Goal: Task Accomplishment & Management: Manage account settings

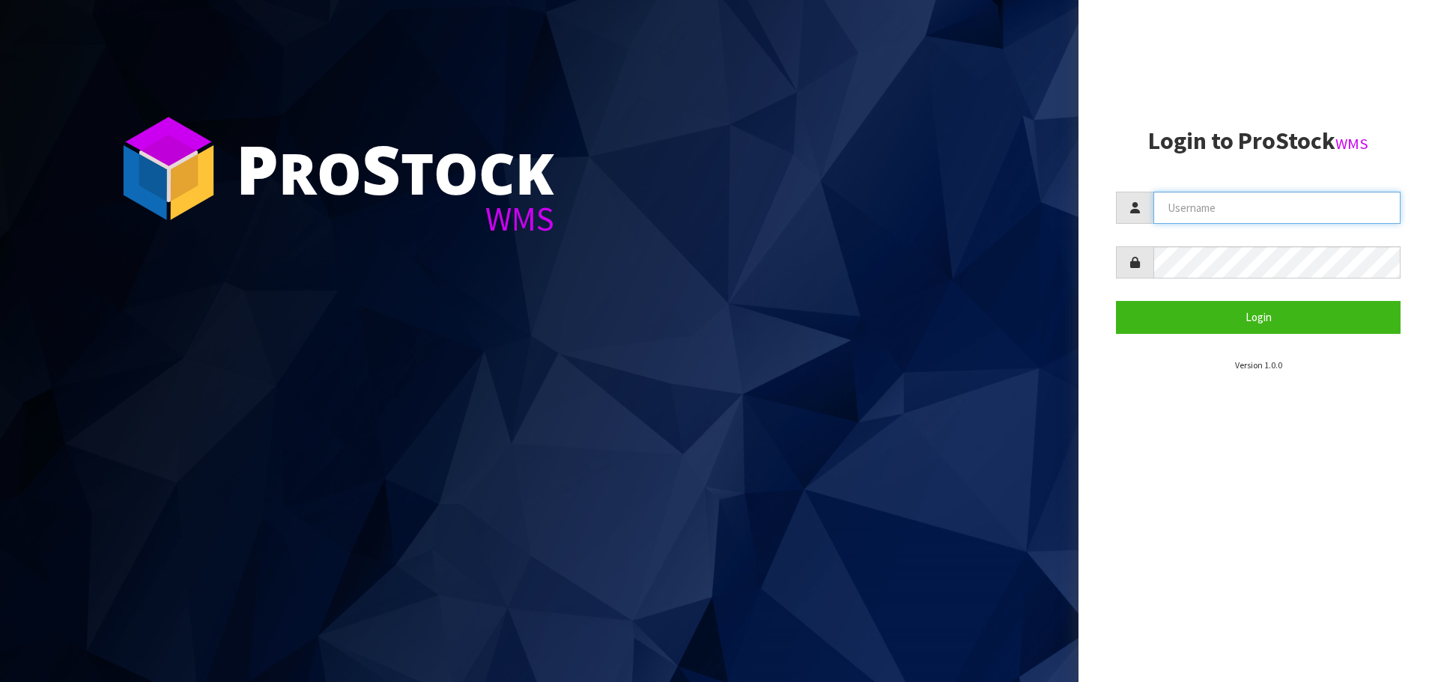
click at [1215, 209] on input "text" at bounding box center [1276, 208] width 247 height 32
type input "p"
type input "PACIFICBIOLOGICS"
click at [1116, 301] on button "Login" at bounding box center [1258, 317] width 285 height 32
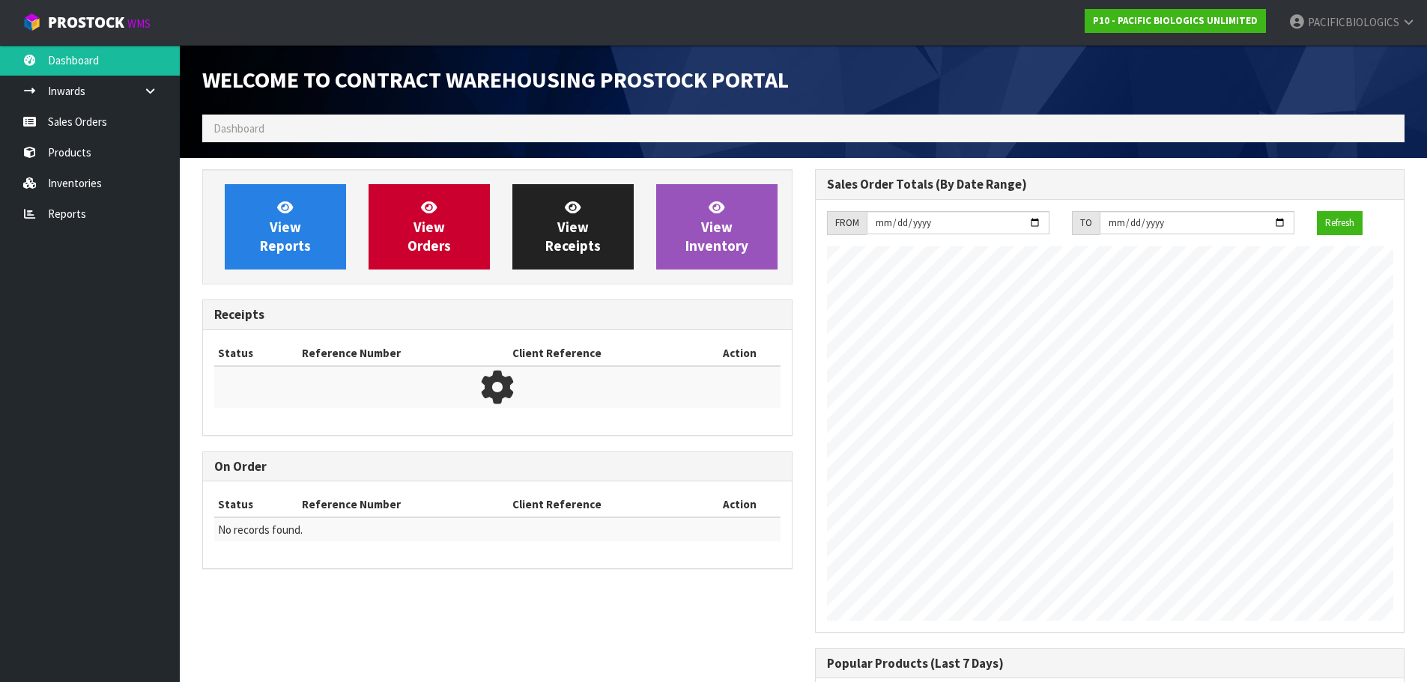
scroll to position [685, 612]
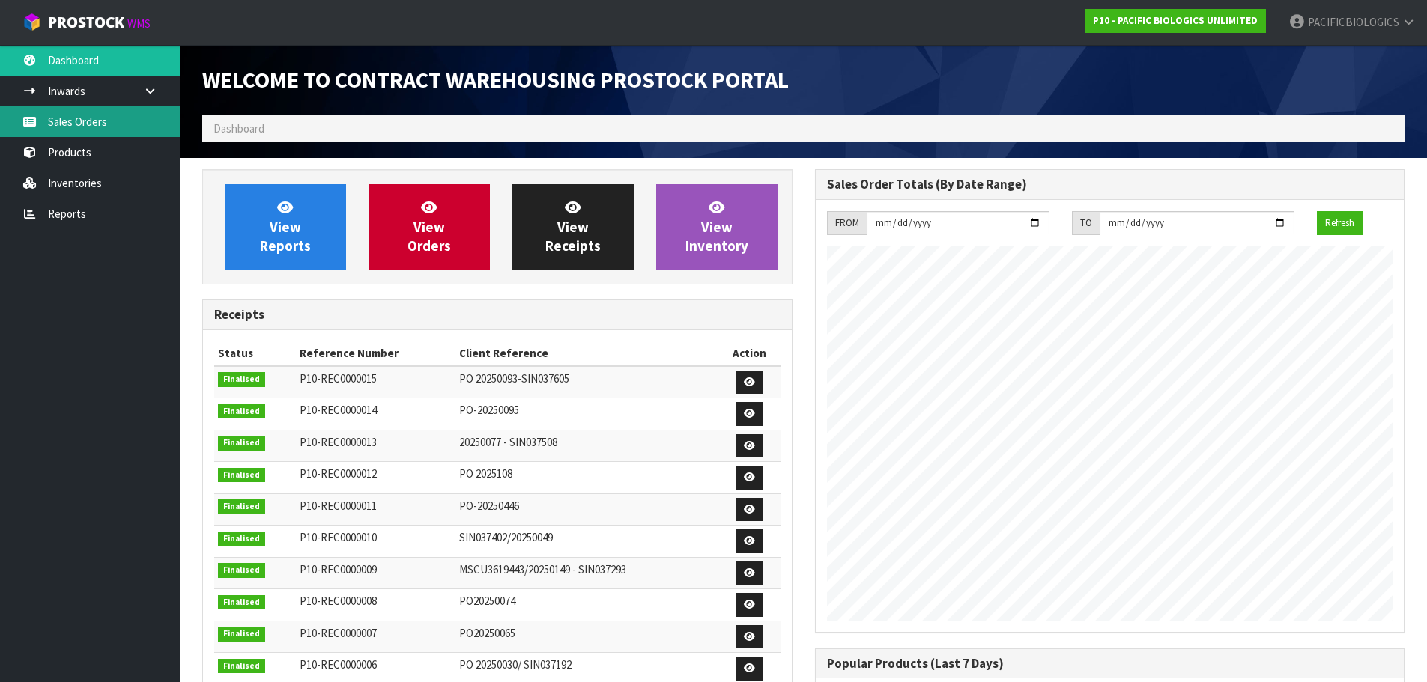
click at [122, 129] on link "Sales Orders" at bounding box center [90, 121] width 180 height 31
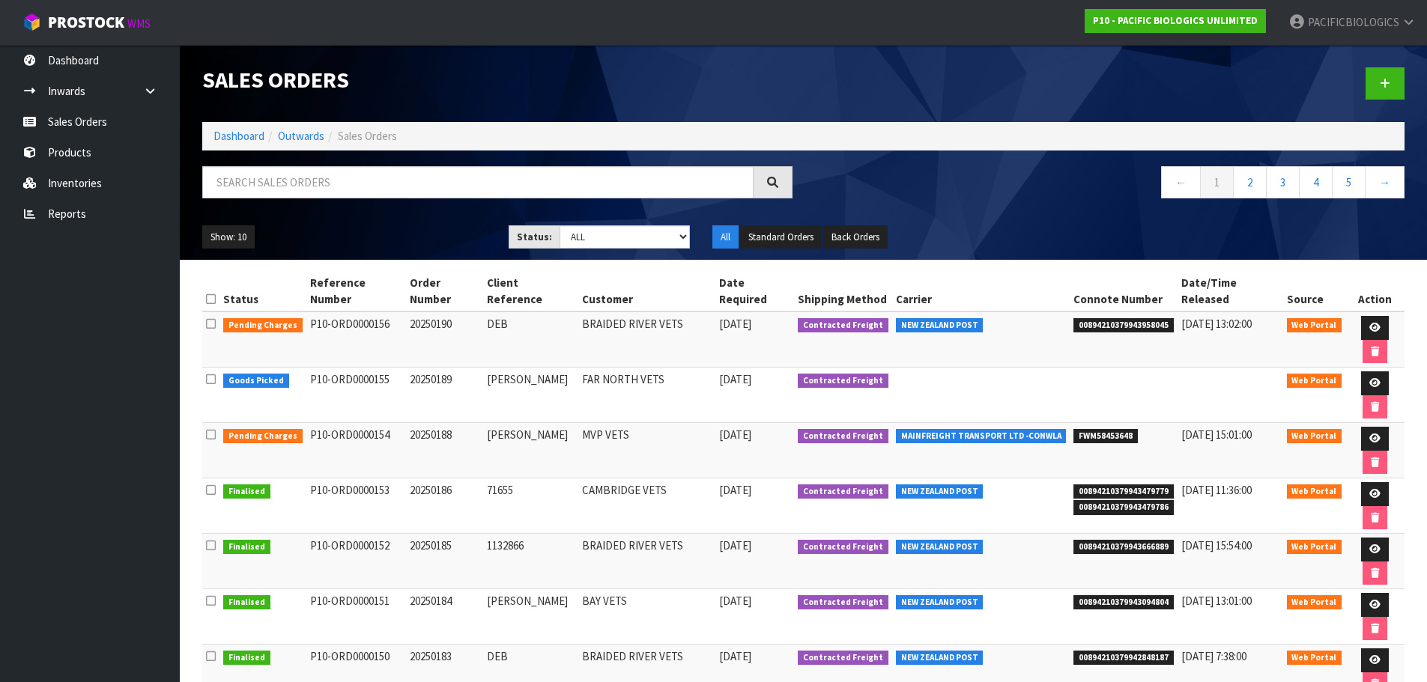
drag, startPoint x: 512, startPoint y: 309, endPoint x: 482, endPoint y: 309, distance: 30.0
click at [482, 312] on tr "Pending Charges P10-ORD0000156 20250190 DEB BRAIDED RIVER VETS [DATE] Contracte…" at bounding box center [803, 340] width 1202 height 56
copy tr "DEB"
click at [1369, 323] on icon at bounding box center [1374, 328] width 11 height 10
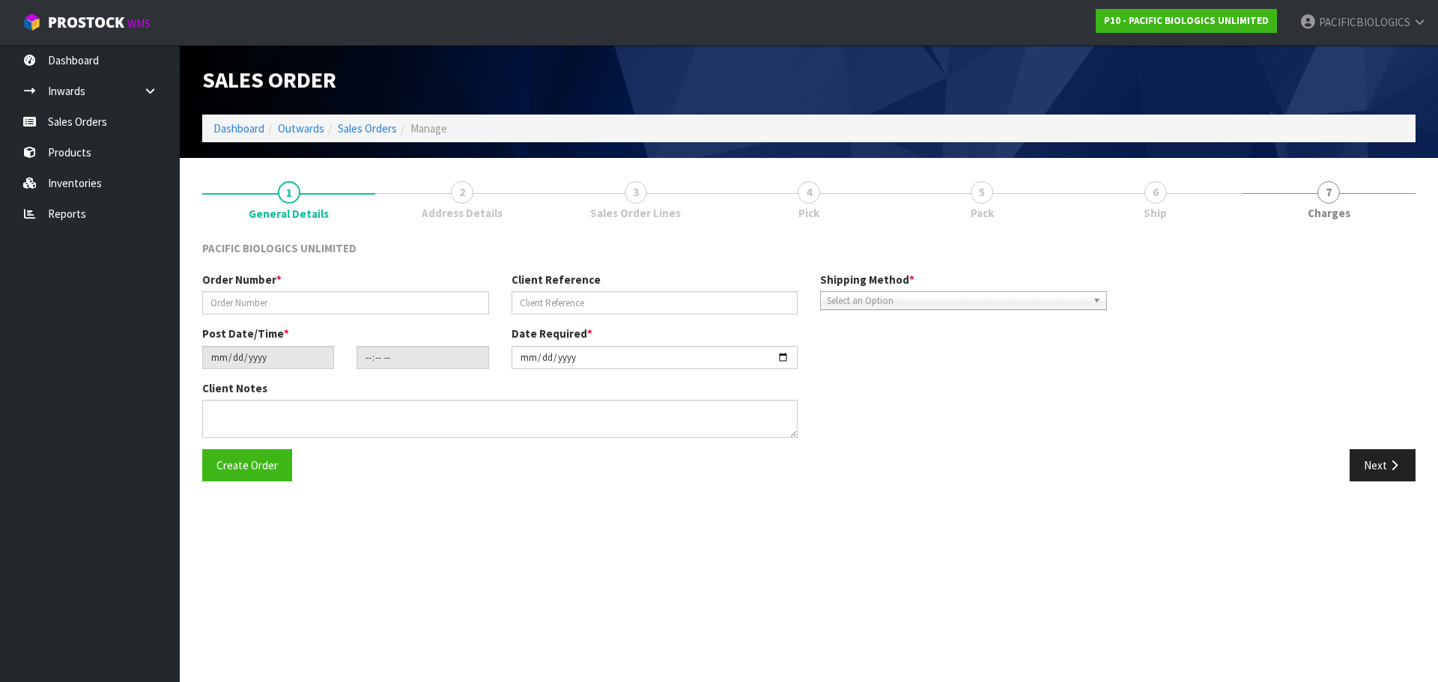
type input "20250190"
type input "DEB"
type input "[DATE]"
type input "12:21:00.000"
type input "[DATE]"
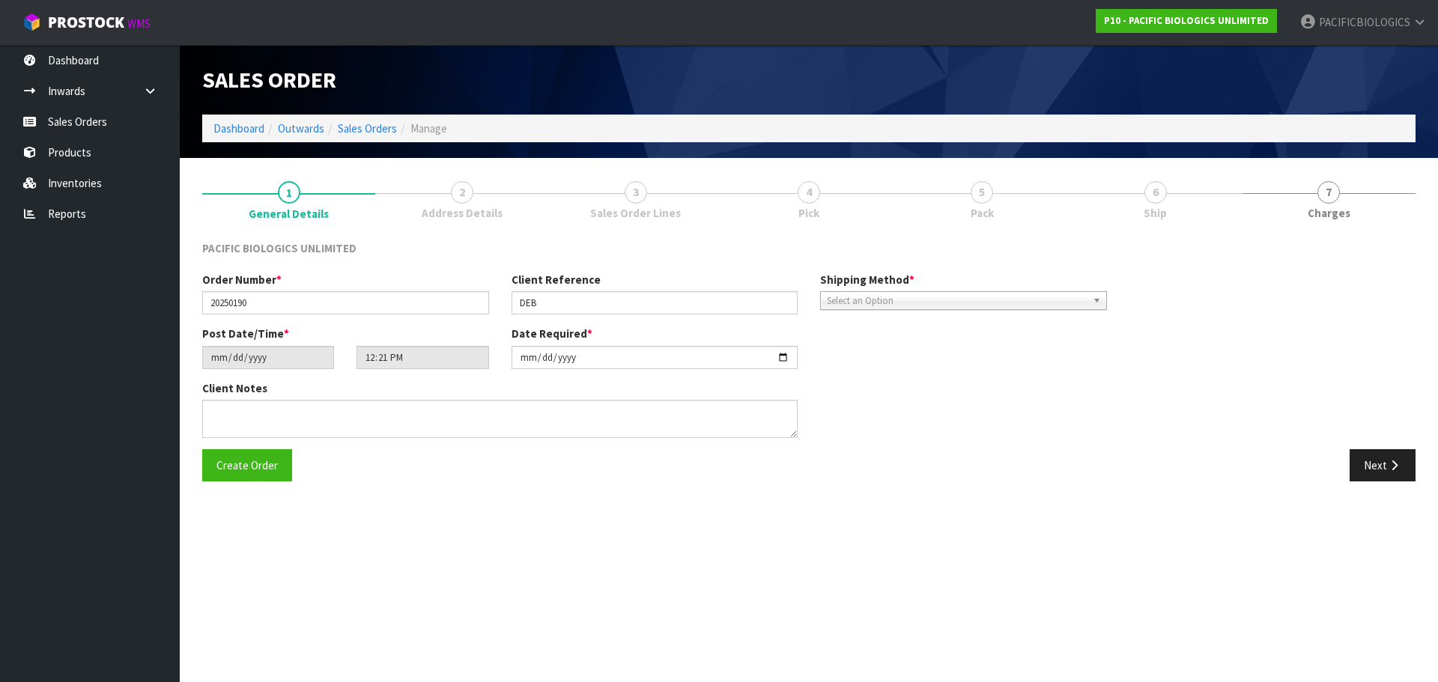
type textarea "THIS ORDER IS URGENT SO IF YOU CAN GET DISPATCHED [DATE] FOR OVERNIGHT COURIER …"
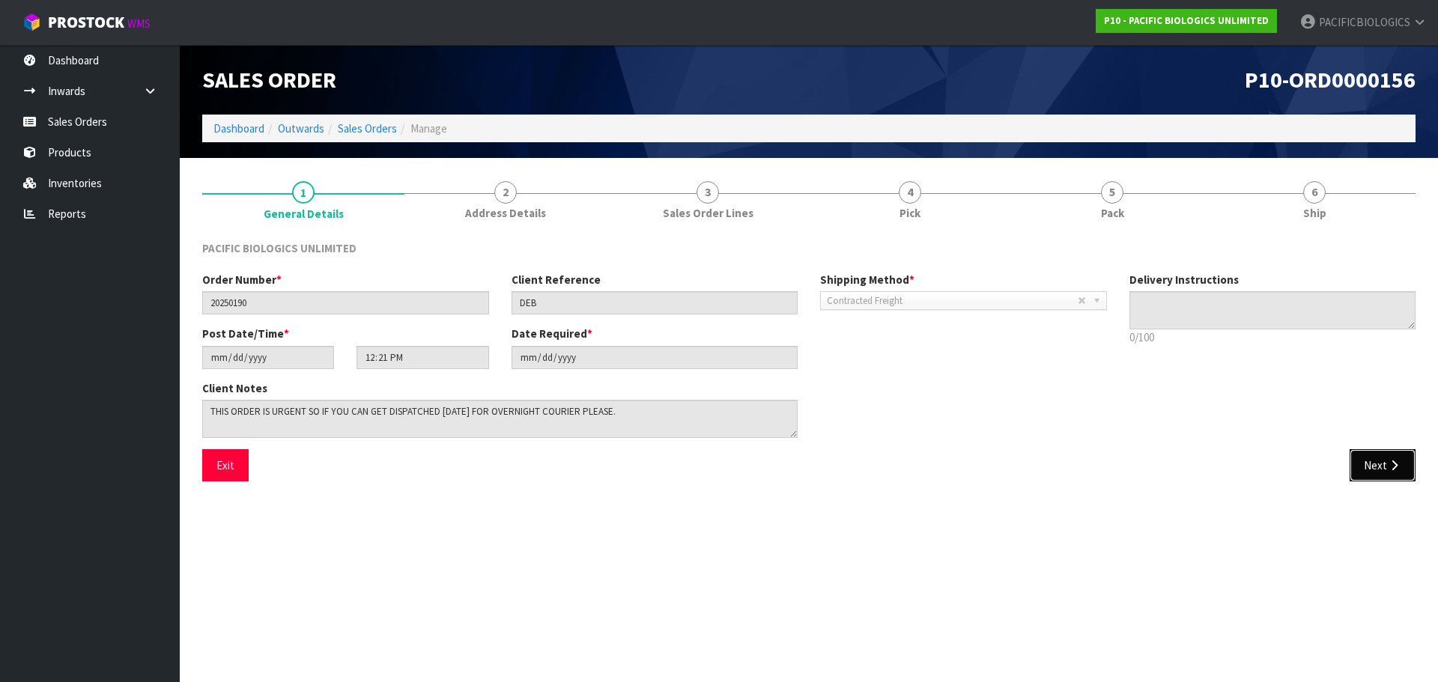
click at [1380, 463] on button "Next" at bounding box center [1383, 465] width 66 height 32
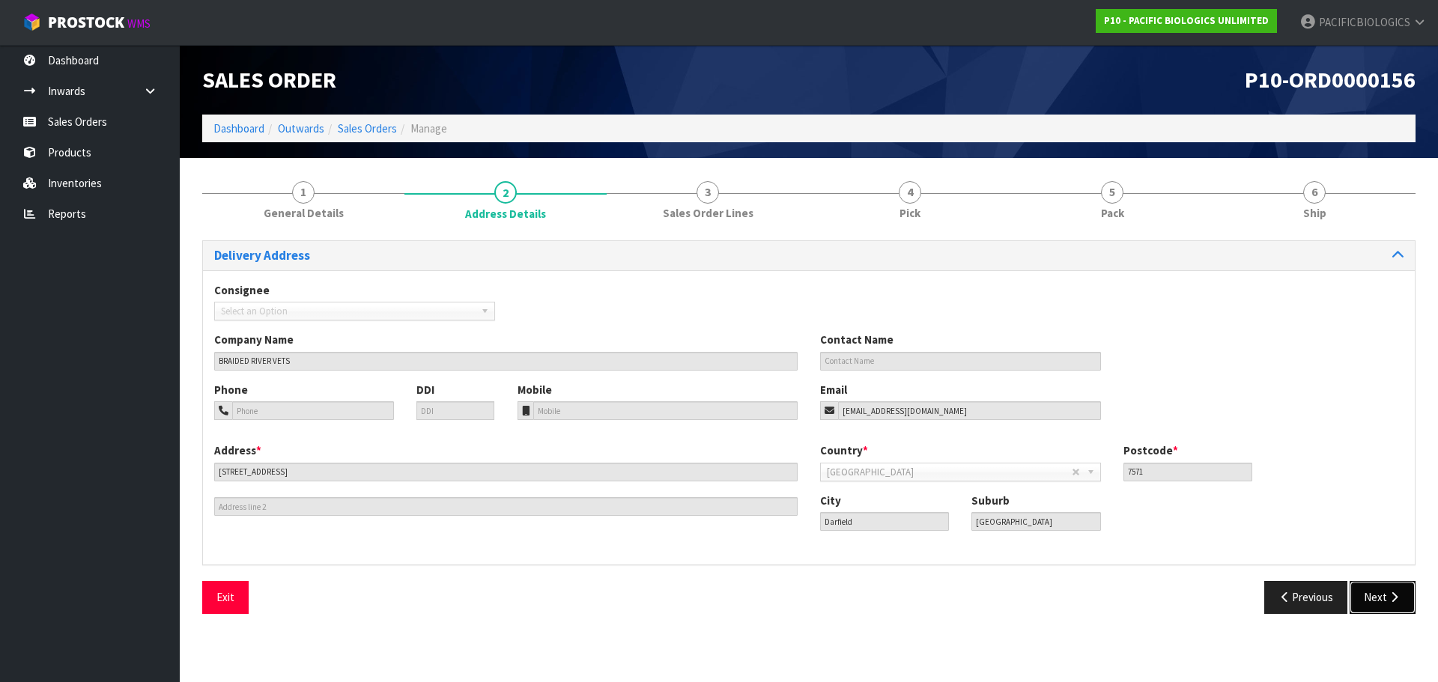
click at [1386, 589] on button "Next" at bounding box center [1383, 597] width 66 height 32
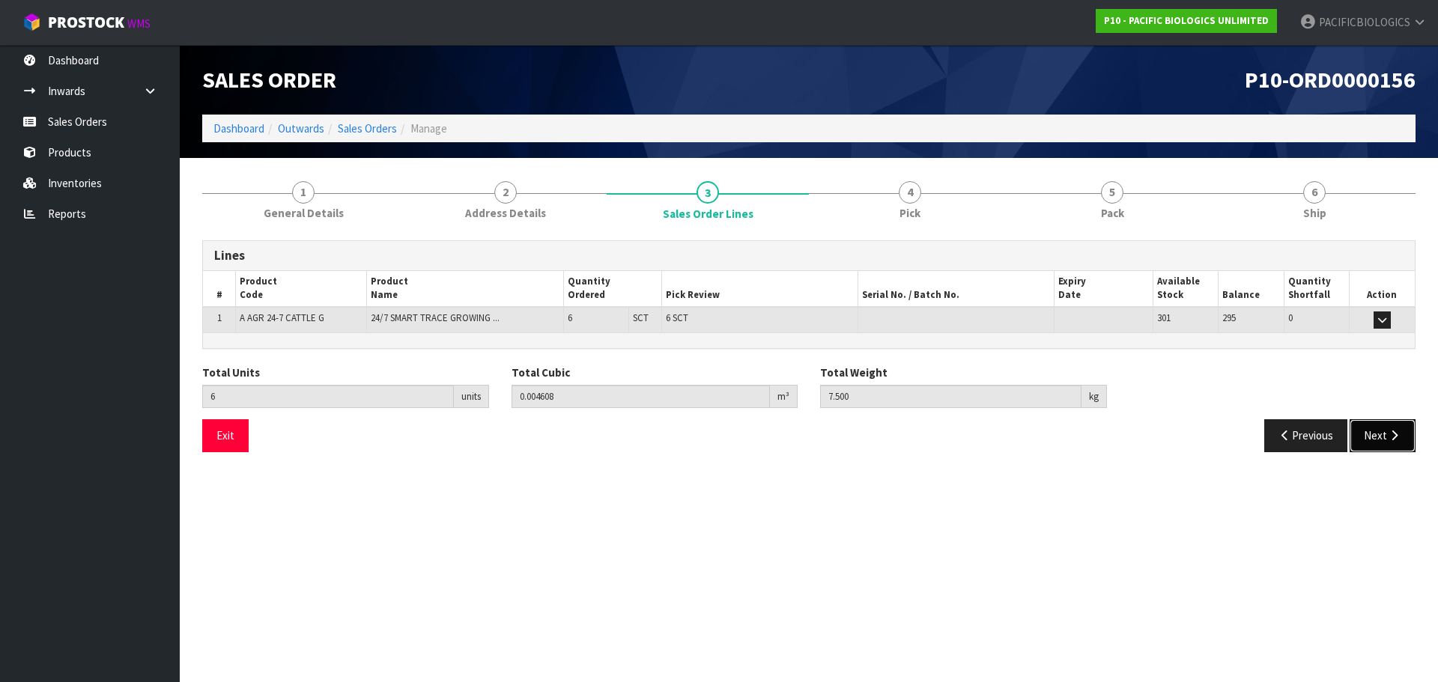
click at [1392, 444] on button "Next" at bounding box center [1383, 435] width 66 height 32
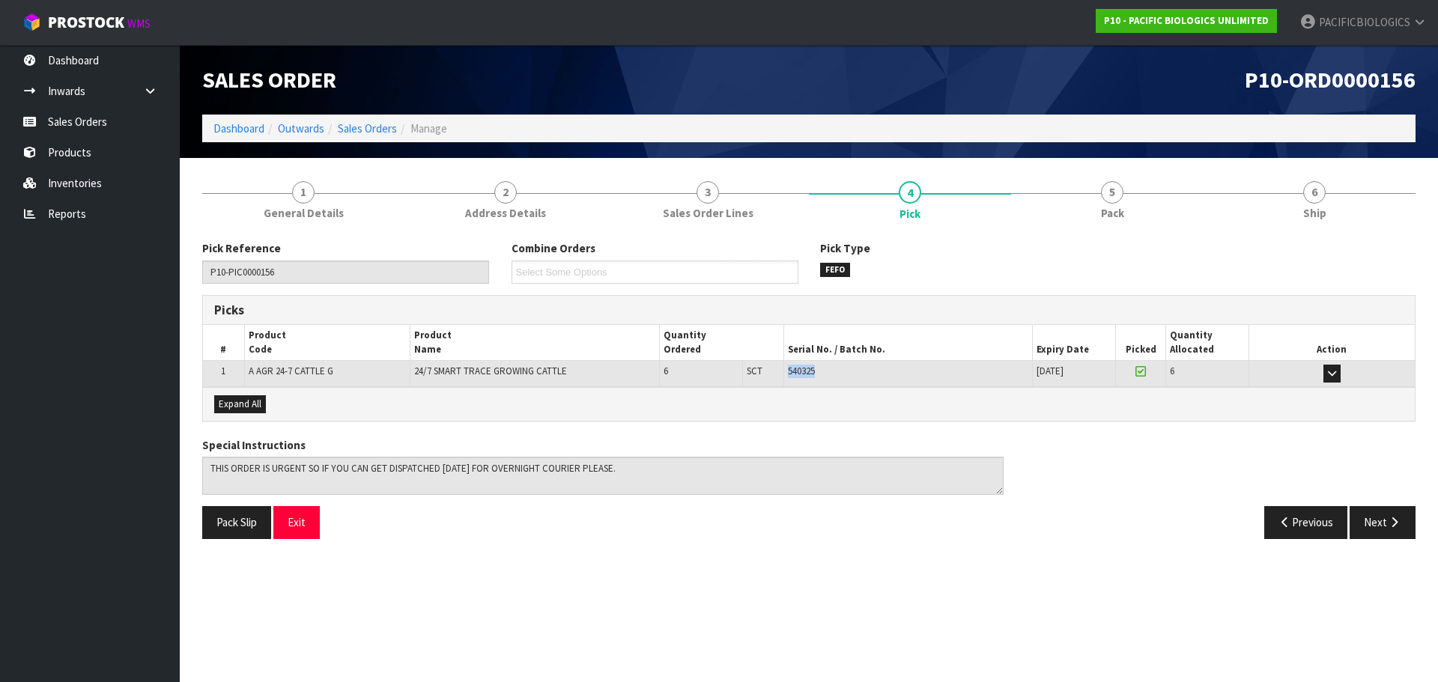
drag, startPoint x: 816, startPoint y: 369, endPoint x: 787, endPoint y: 367, distance: 28.5
click at [787, 367] on td "540325" at bounding box center [907, 374] width 249 height 26
copy span "540325"
click at [98, 106] on link "Sales Orders" at bounding box center [90, 121] width 180 height 31
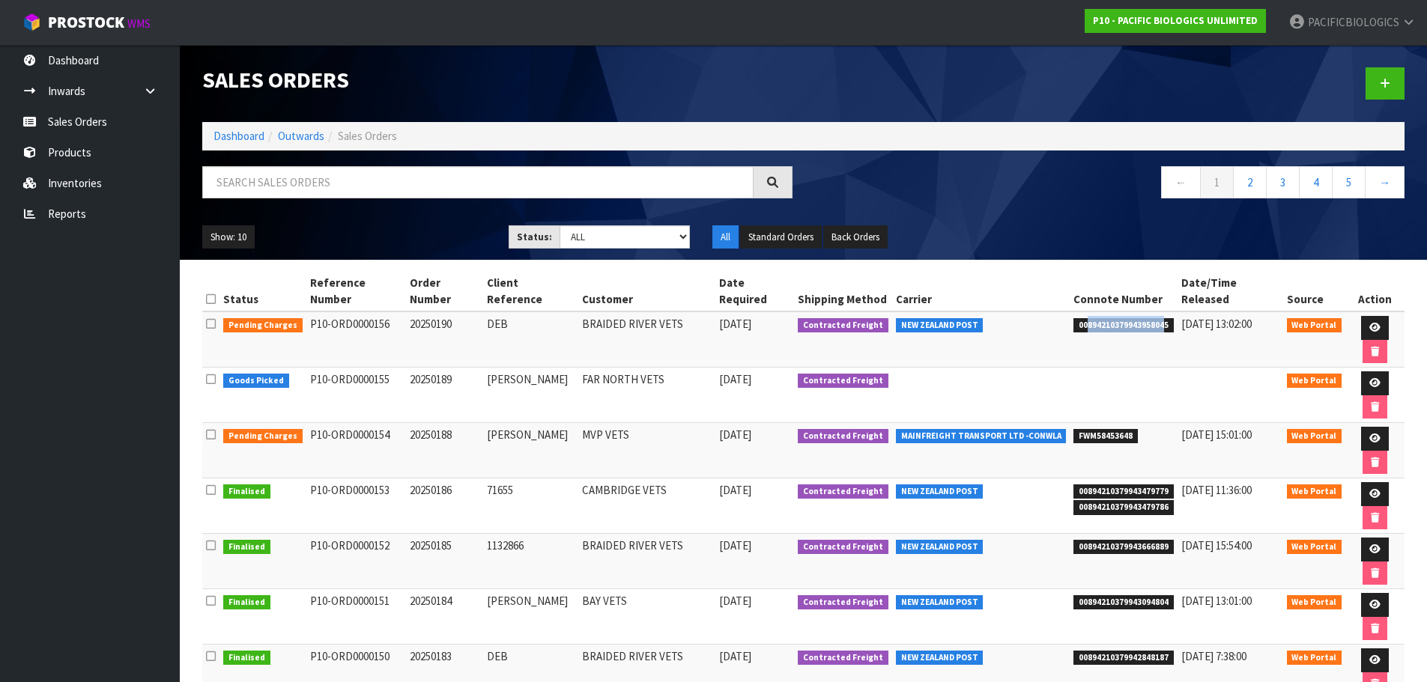
drag, startPoint x: 1161, startPoint y: 311, endPoint x: 1097, endPoint y: 316, distance: 63.9
click at [1083, 318] on span "00894210379943958045" at bounding box center [1123, 325] width 100 height 15
drag, startPoint x: 1164, startPoint y: 308, endPoint x: 1060, endPoint y: 312, distance: 104.2
click at [1060, 312] on tr "Pending Charges P10-ORD0000156 20250190 DEB BRAIDED RIVER VETS [DATE] Contracte…" at bounding box center [803, 340] width 1202 height 56
copy tr "00894210379943958045"
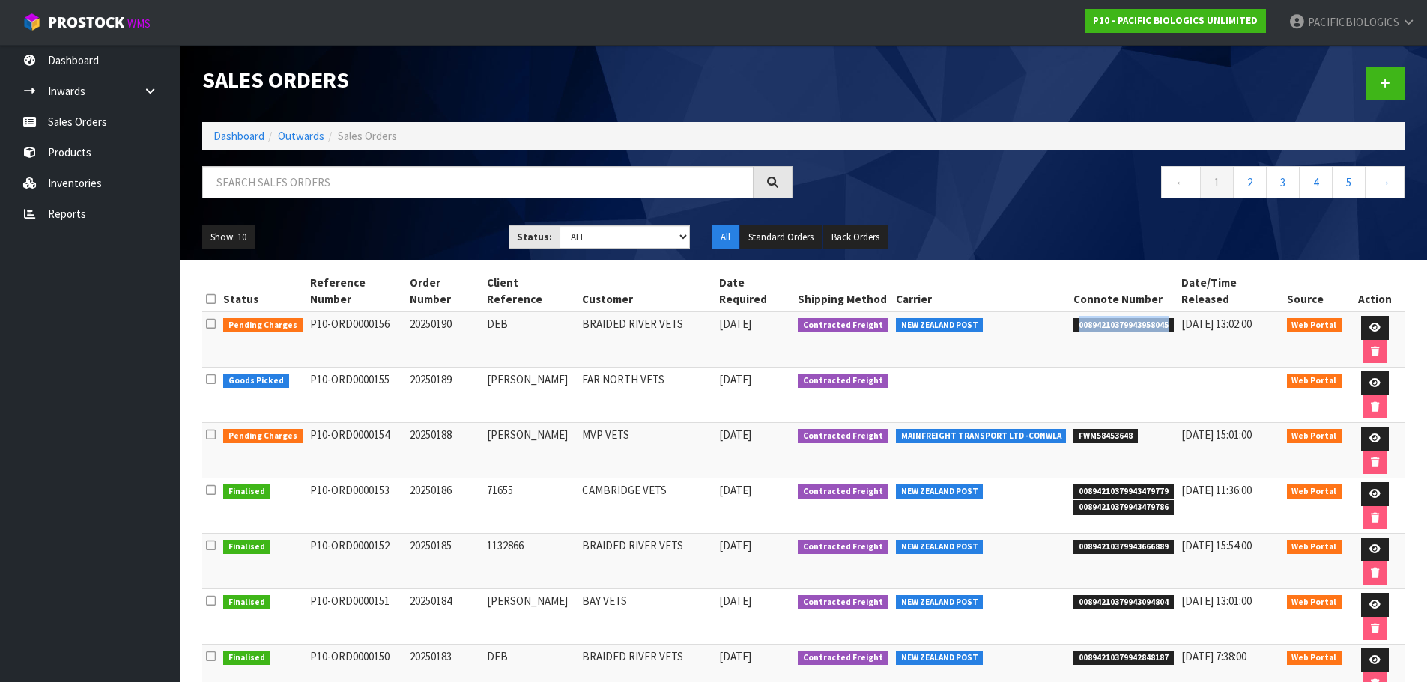
copy tr "00894210379943958045"
drag, startPoint x: 1129, startPoint y: 370, endPoint x: 1075, endPoint y: 380, distance: 54.9
click at [1075, 423] on td "FWM58453648" at bounding box center [1124, 450] width 108 height 55
copy span "FWM58453648"
